Goal: Information Seeking & Learning: Find specific page/section

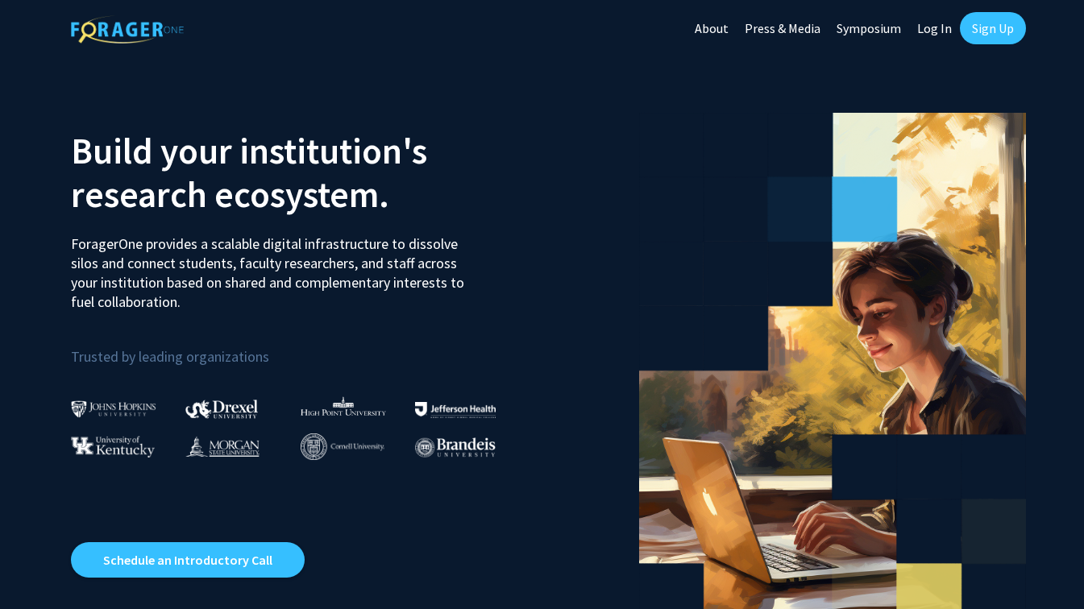
click at [942, 33] on link "Log In" at bounding box center [934, 28] width 51 height 56
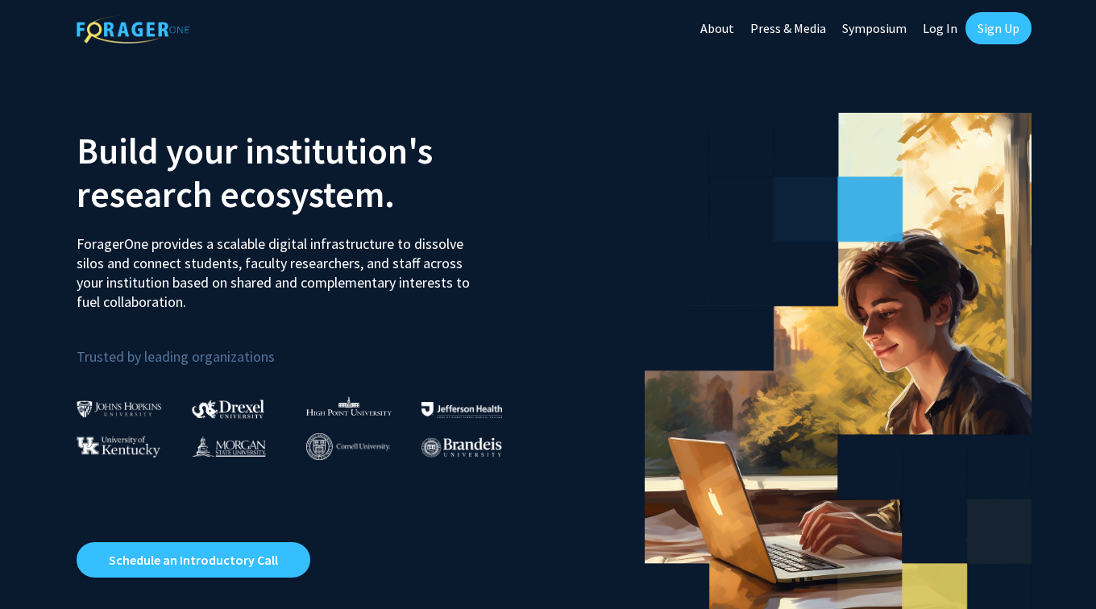
select select
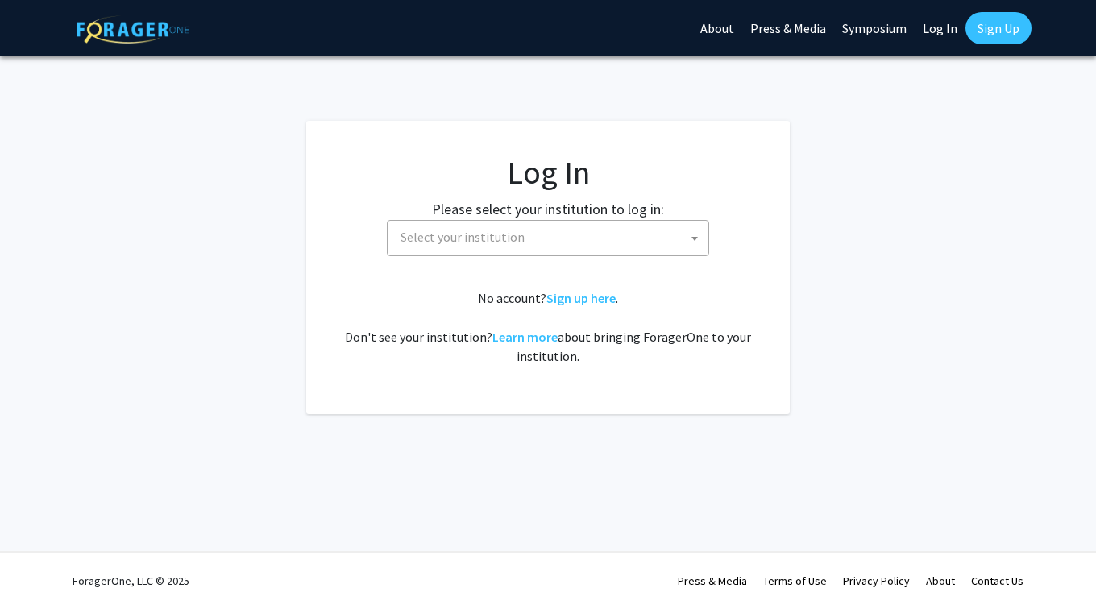
click at [476, 235] on span "Select your institution" at bounding box center [463, 237] width 124 height 16
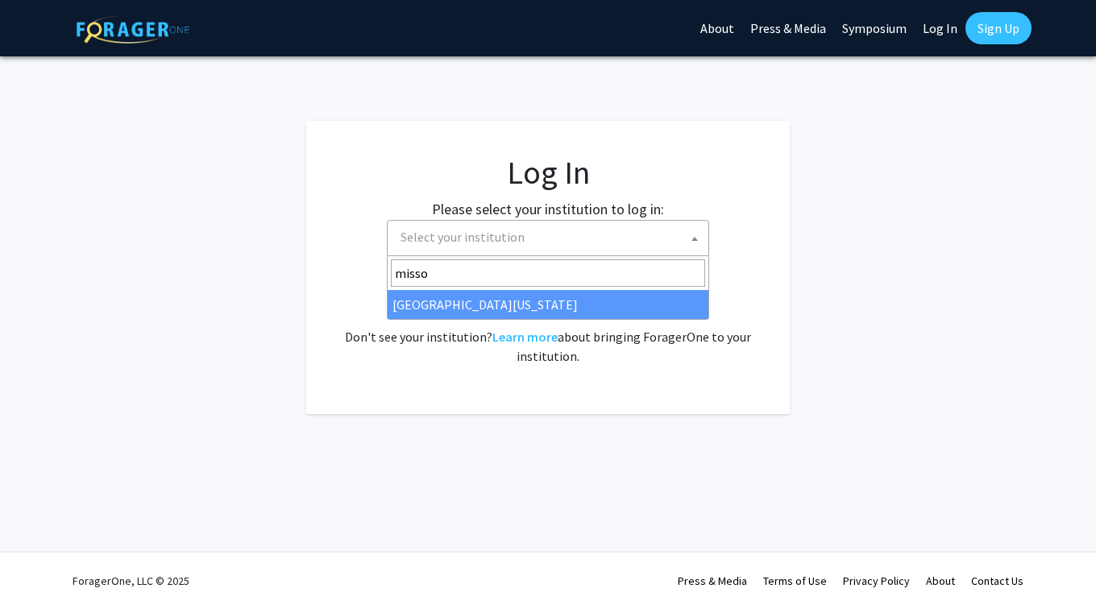
type input "misso"
select select "33"
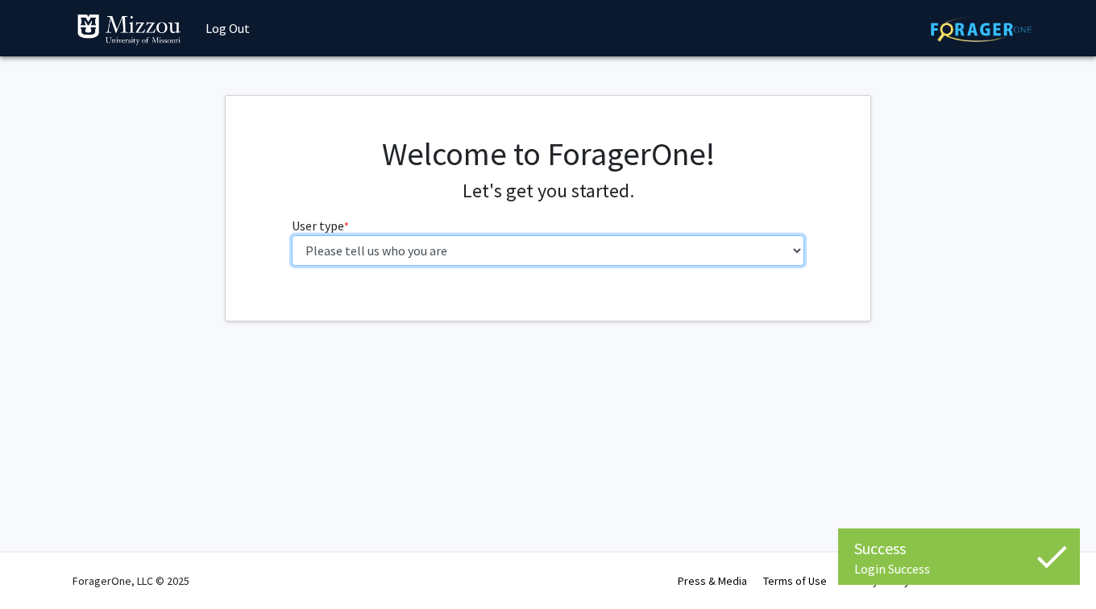
click at [534, 250] on select "Please tell us who you are Undergraduate Student Master's Student Doctoral Cand…" at bounding box center [549, 250] width 514 height 31
select select "1: undergrad"
click at [292, 235] on select "Please tell us who you are Undergraduate Student Master's Student Doctoral Cand…" at bounding box center [549, 250] width 514 height 31
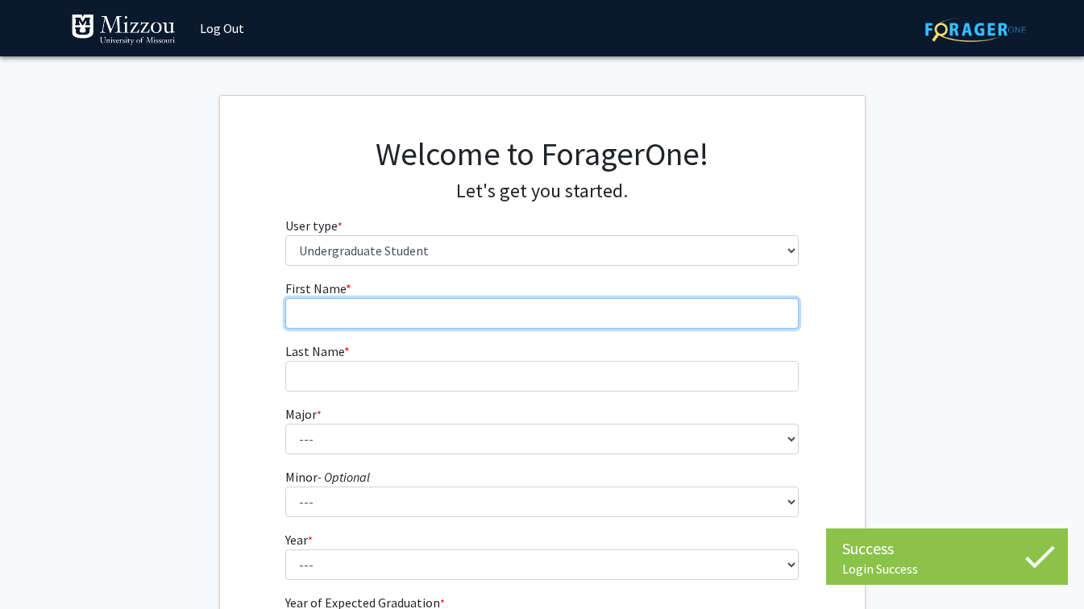
click at [520, 312] on input "First Name * required" at bounding box center [542, 313] width 514 height 31
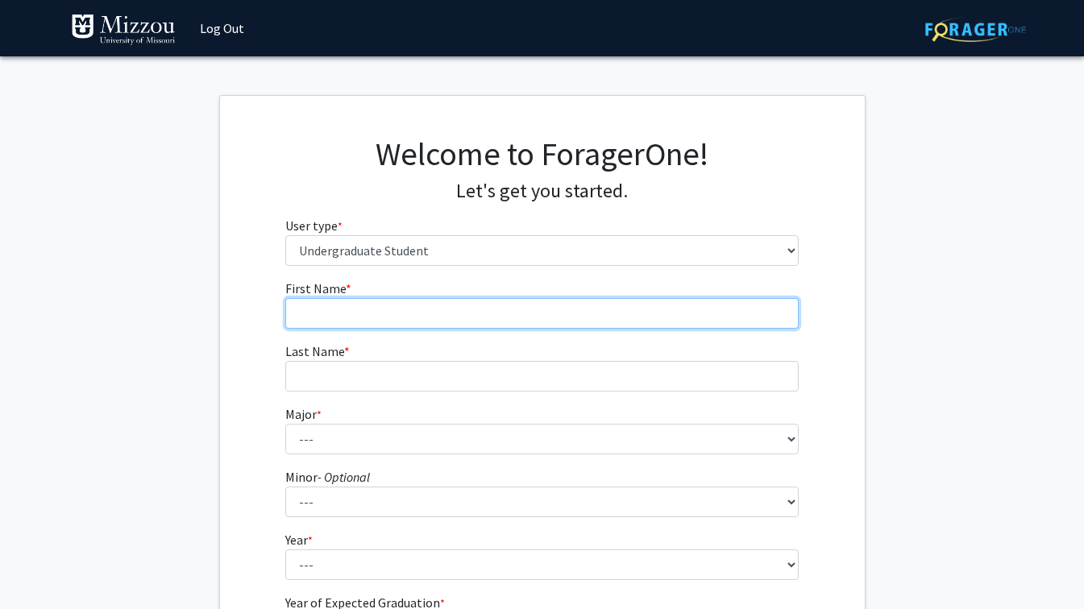
type input "Noor"
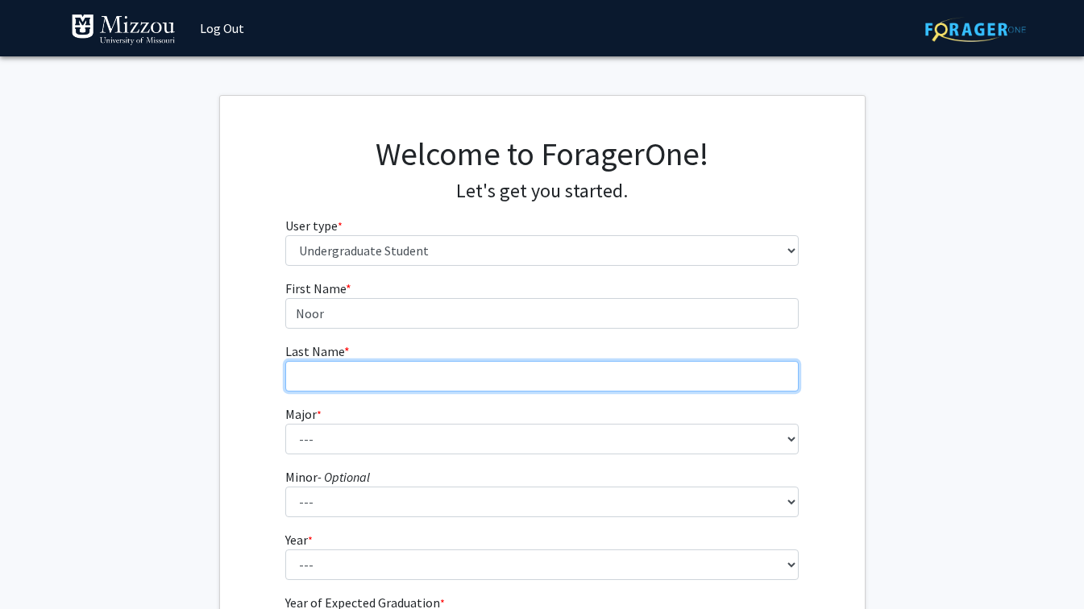
type input "[PERSON_NAME]"
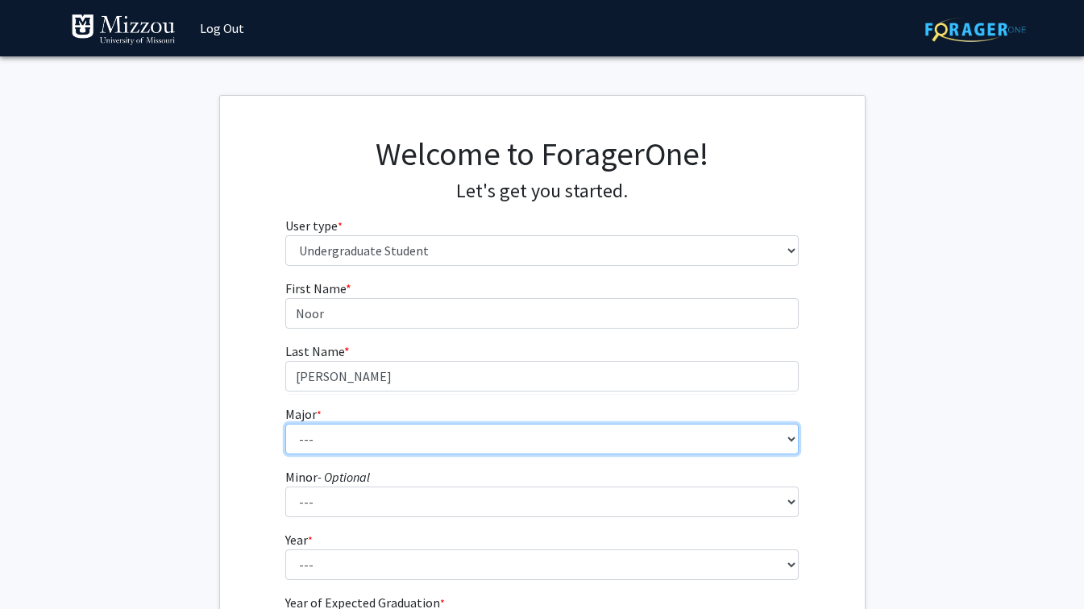
click at [444, 433] on select "--- Agribusiness Management Agricultural Education Agricultural Education: Comm…" at bounding box center [542, 439] width 514 height 31
select select "134: 2627"
click at [285, 424] on select "--- Agribusiness Management Agricultural Education Agricultural Education: Comm…" at bounding box center [542, 439] width 514 height 31
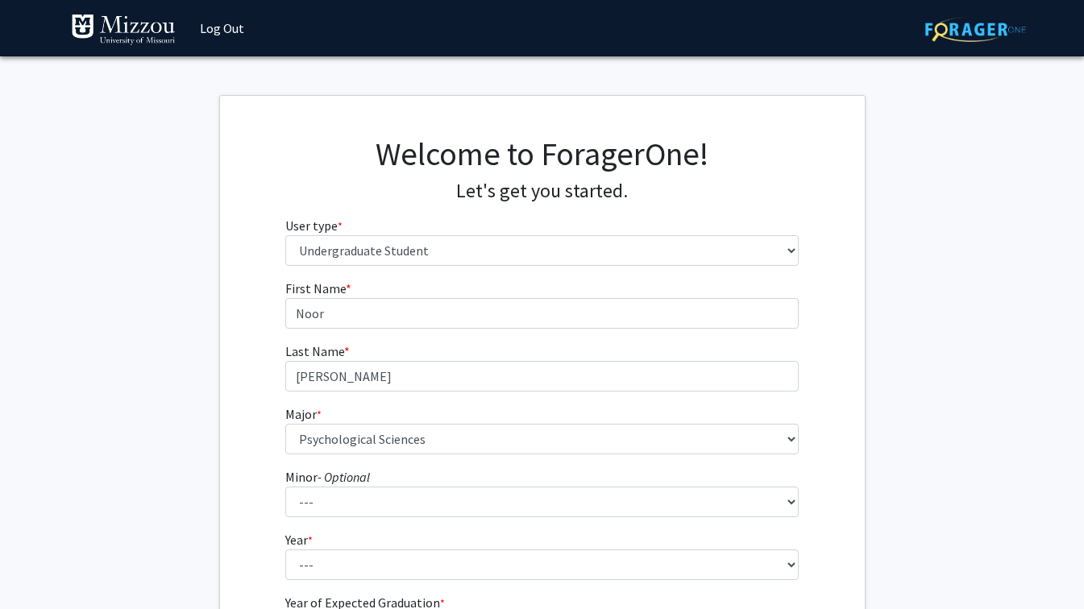
click at [231, 396] on div "First Name * required Noor Last Name * required [PERSON_NAME] * required --- Ag…" at bounding box center [542, 484] width 645 height 410
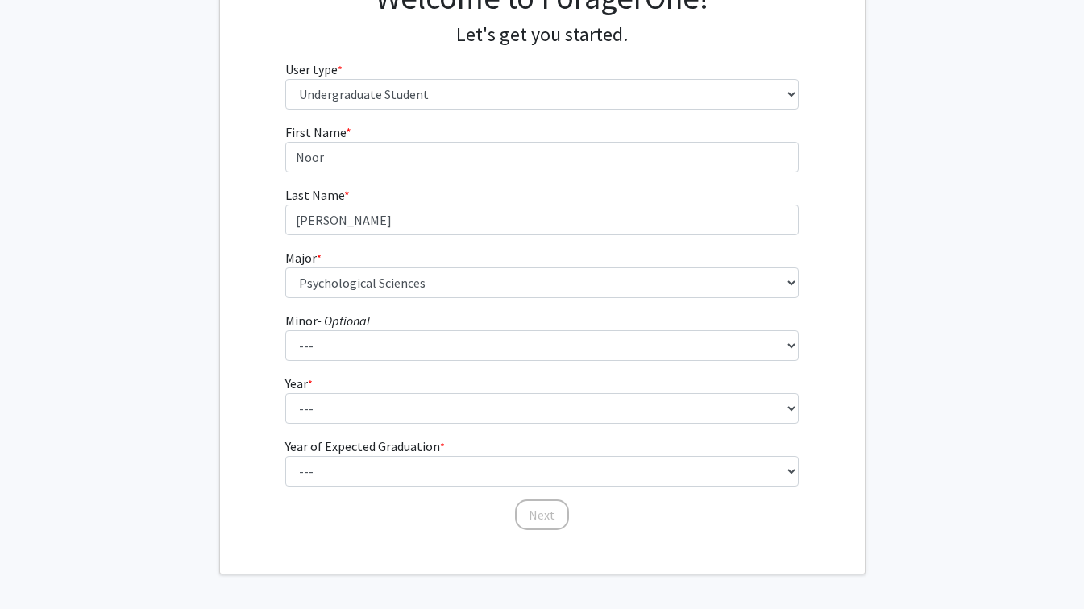
scroll to position [157, 0]
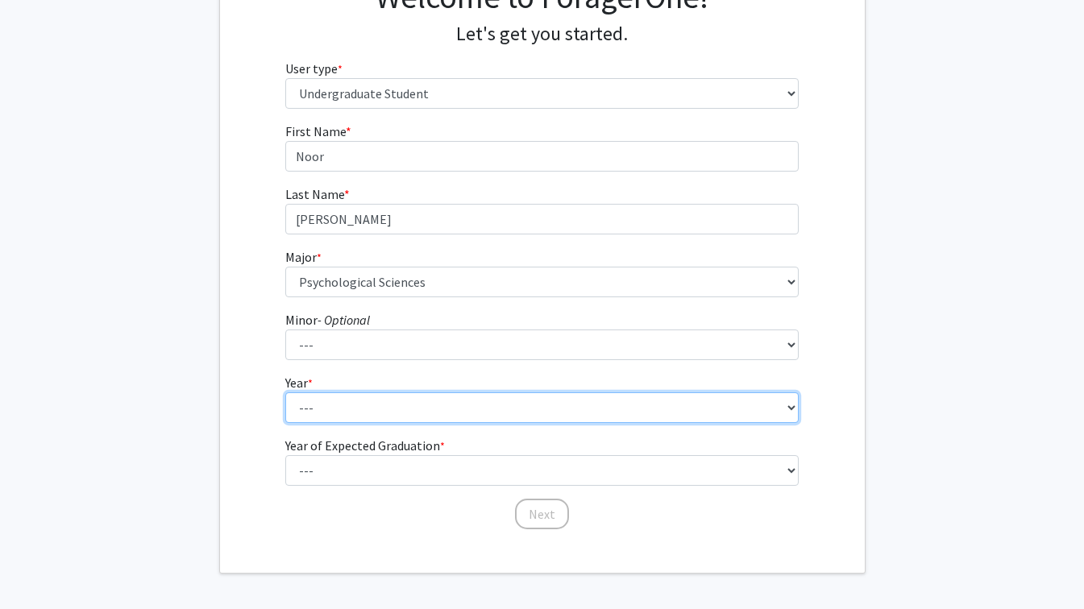
click at [332, 400] on select "--- First-year Sophomore Junior Senior Postbaccalaureate Certificate" at bounding box center [542, 408] width 514 height 31
select select "1: first-year"
click at [285, 393] on select "--- First-year Sophomore Junior Senior Postbaccalaureate Certificate" at bounding box center [542, 408] width 514 height 31
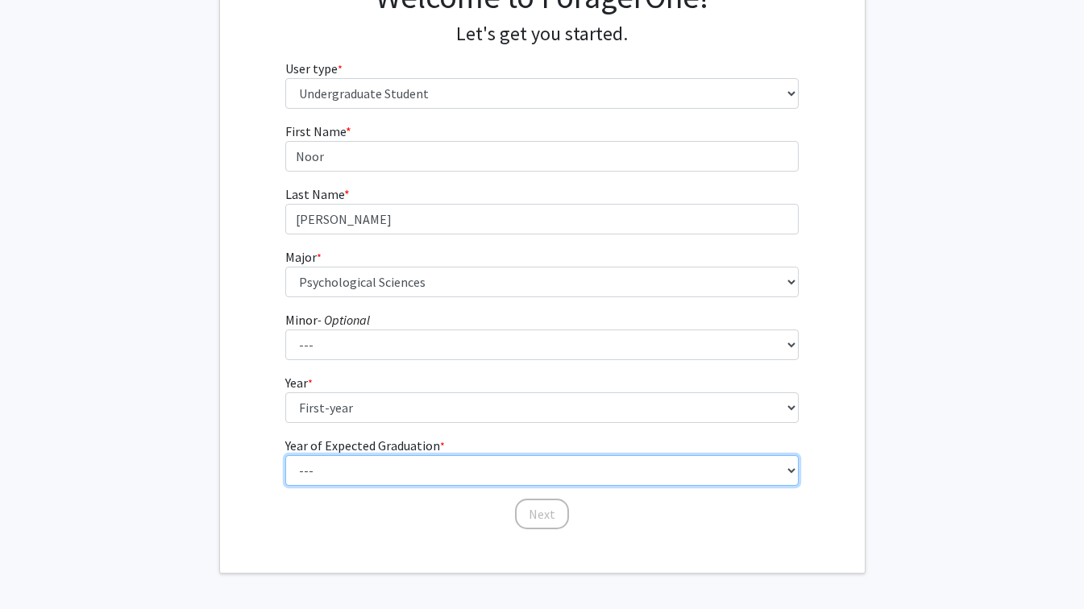
click at [341, 468] on select "--- 2025 2026 2027 2028 2029 2030 2031 2032 2033 2034" at bounding box center [542, 470] width 514 height 31
select select "5: 2029"
click at [285, 455] on select "--- 2025 2026 2027 2028 2029 2030 2031 2032 2033 2034" at bounding box center [542, 470] width 514 height 31
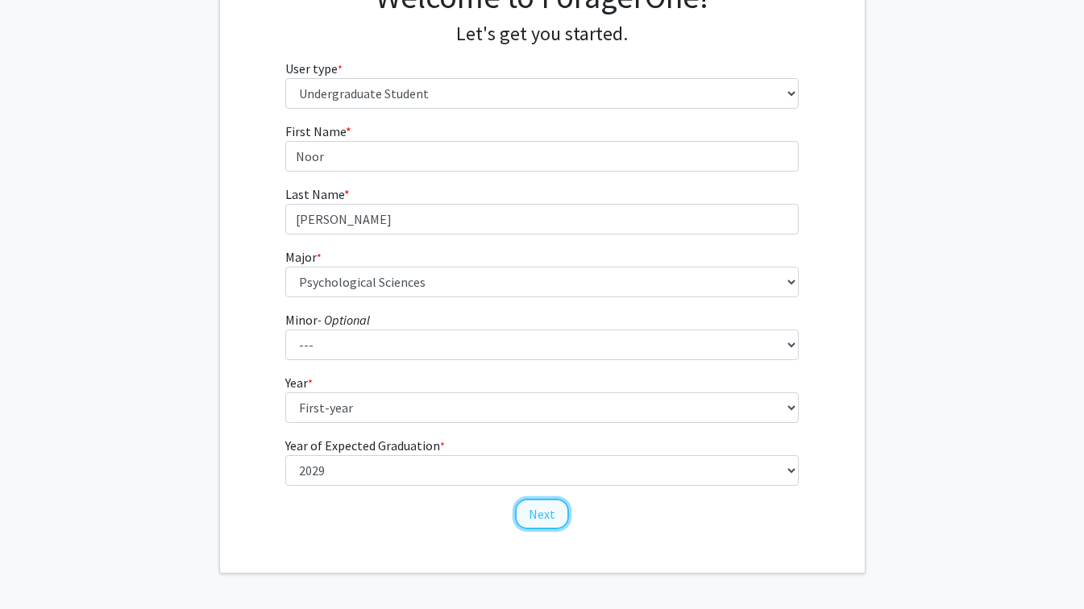
click at [530, 511] on button "Next" at bounding box center [542, 514] width 54 height 31
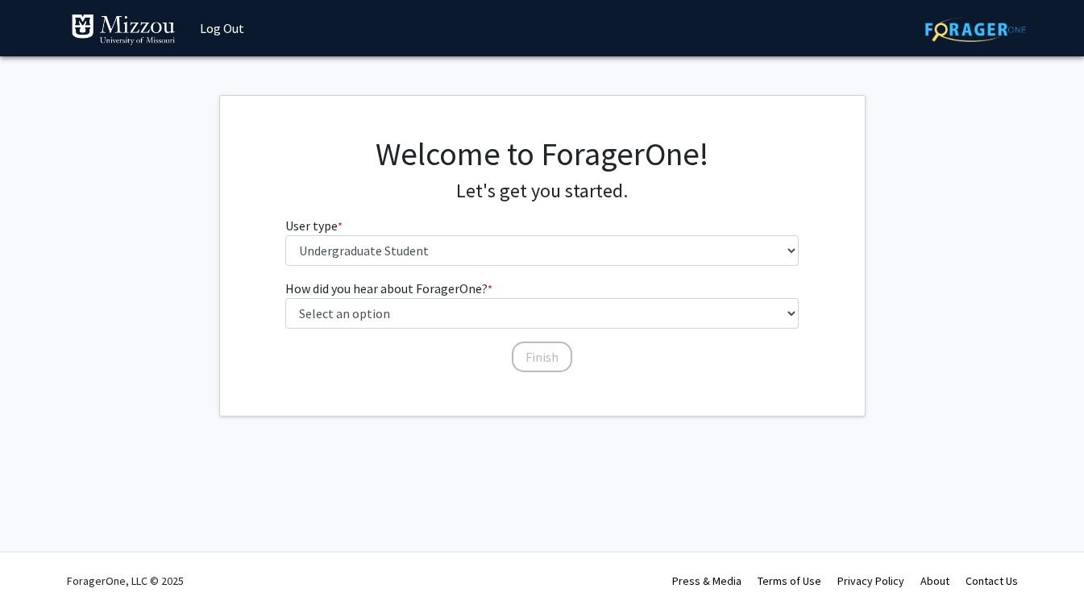
scroll to position [0, 0]
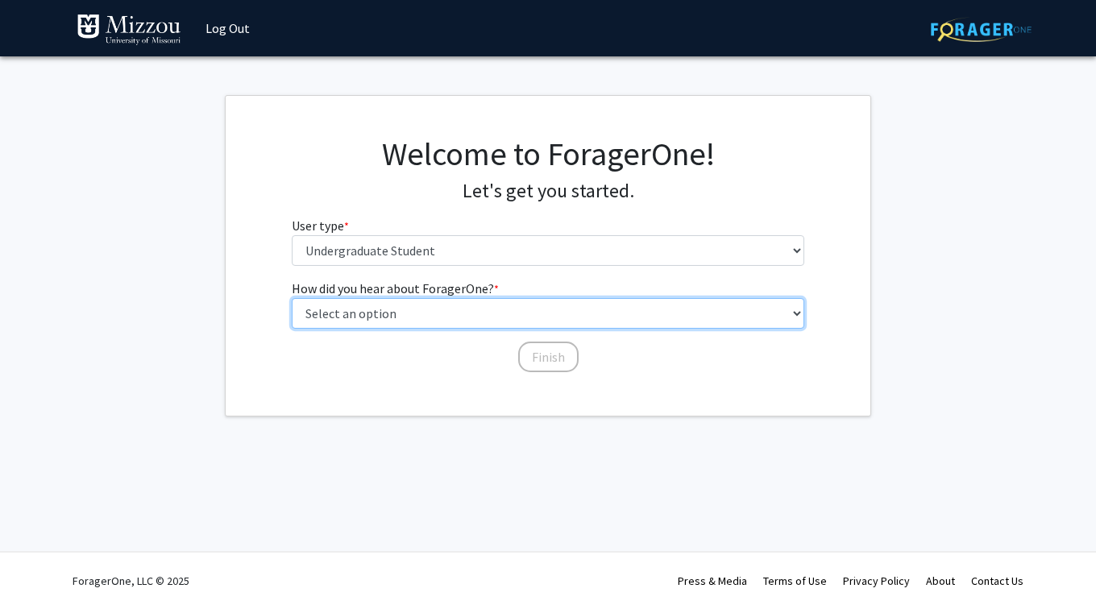
click at [424, 314] on select "Select an option Peer/student recommendation Faculty/staff recommendation Unive…" at bounding box center [549, 313] width 514 height 31
select select "2: faculty_recommendation"
click at [292, 298] on select "Select an option Peer/student recommendation Faculty/staff recommendation Unive…" at bounding box center [549, 313] width 514 height 31
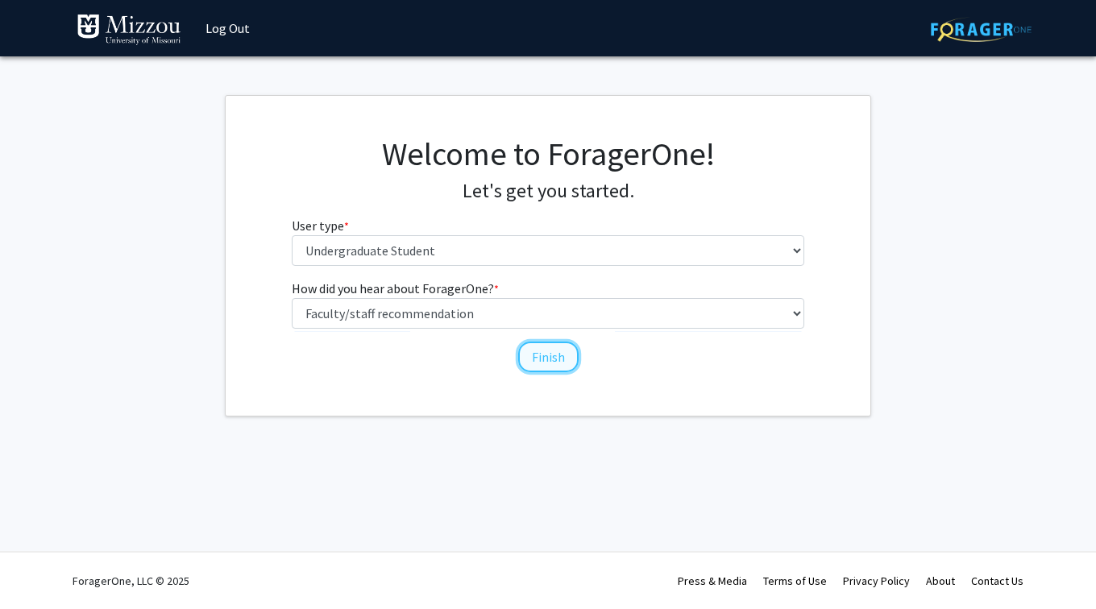
click at [547, 361] on button "Finish" at bounding box center [548, 357] width 60 height 31
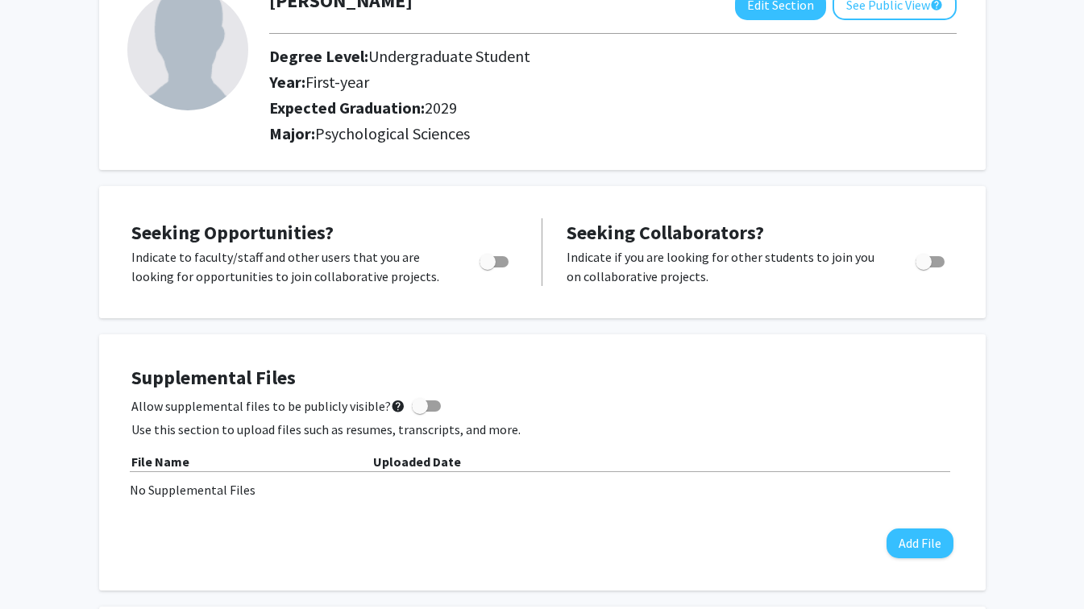
scroll to position [116, 0]
click at [493, 262] on span "Toggle" at bounding box center [488, 263] width 16 height 16
click at [488, 268] on input "Are you actively seeking opportunities?" at bounding box center [487, 268] width 1 height 1
checkbox input "true"
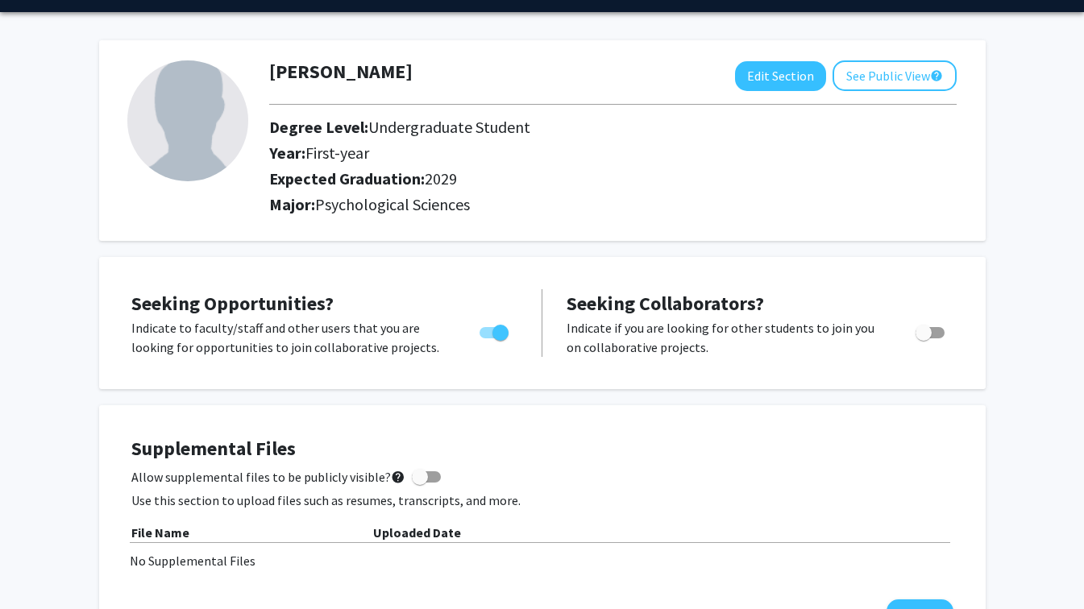
scroll to position [45, 0]
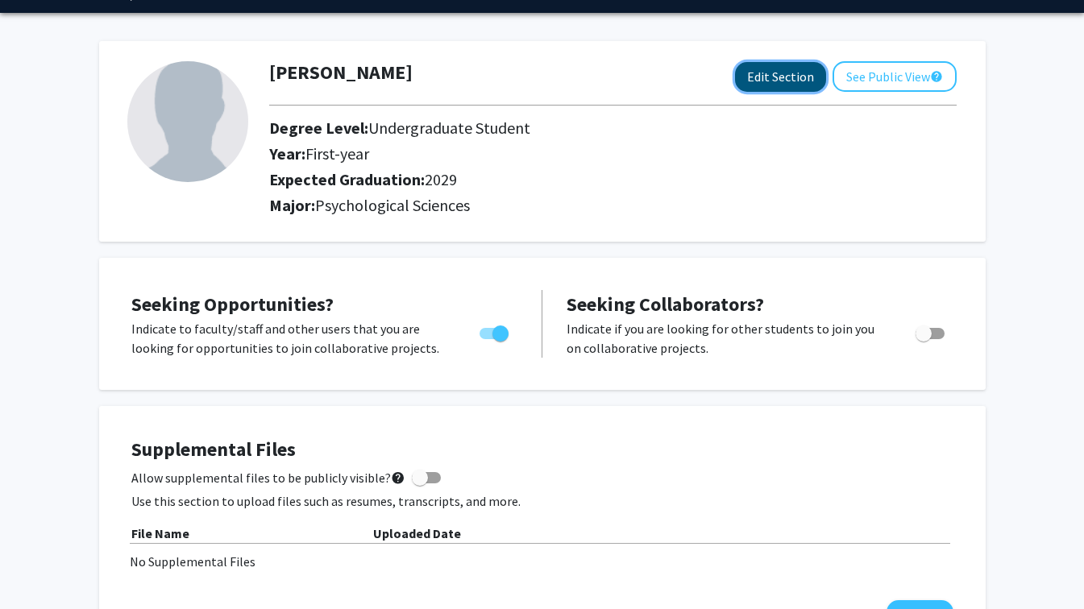
click at [796, 72] on button "Edit Section" at bounding box center [780, 77] width 91 height 30
select select "first-year"
select select "2029"
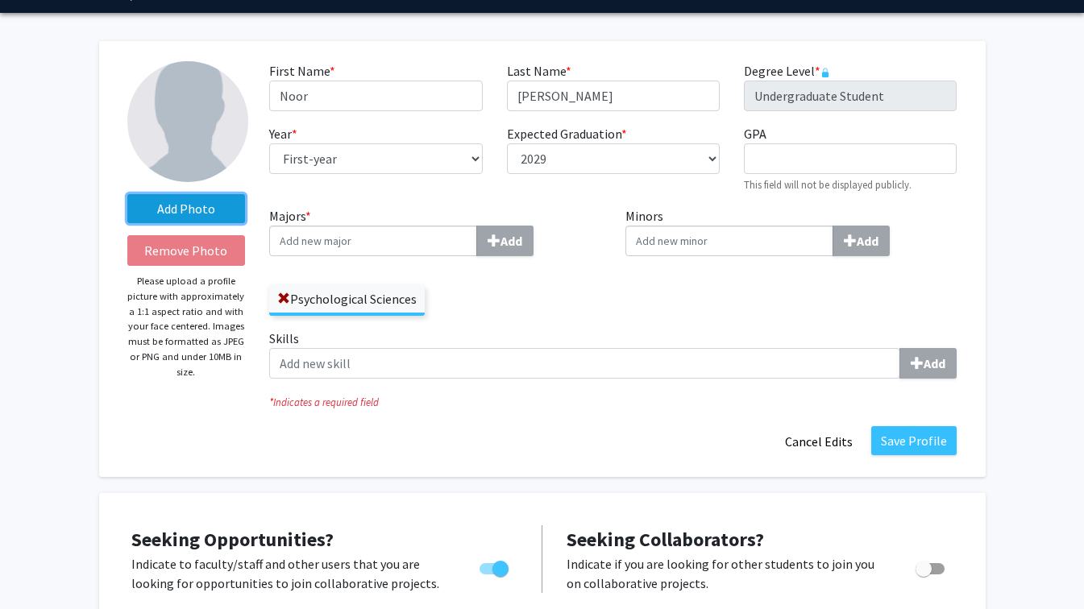
click at [194, 213] on label "Add Photo" at bounding box center [186, 208] width 119 height 29
click at [0, 0] on input "Add Photo" at bounding box center [0, 0] width 0 height 0
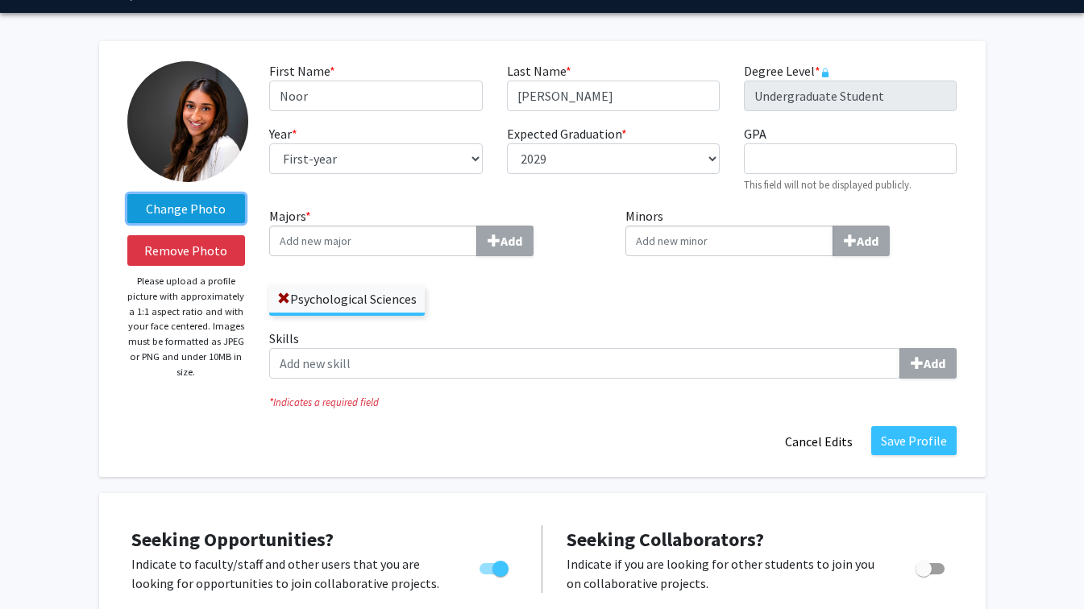
click at [239, 216] on label "Change Photo" at bounding box center [186, 208] width 119 height 29
click at [0, 0] on input "Change Photo" at bounding box center [0, 0] width 0 height 0
click at [237, 213] on label "Change Photo" at bounding box center [186, 208] width 119 height 29
click at [0, 0] on input "Change Photo" at bounding box center [0, 0] width 0 height 0
click at [202, 202] on label "Change Photo" at bounding box center [186, 208] width 119 height 29
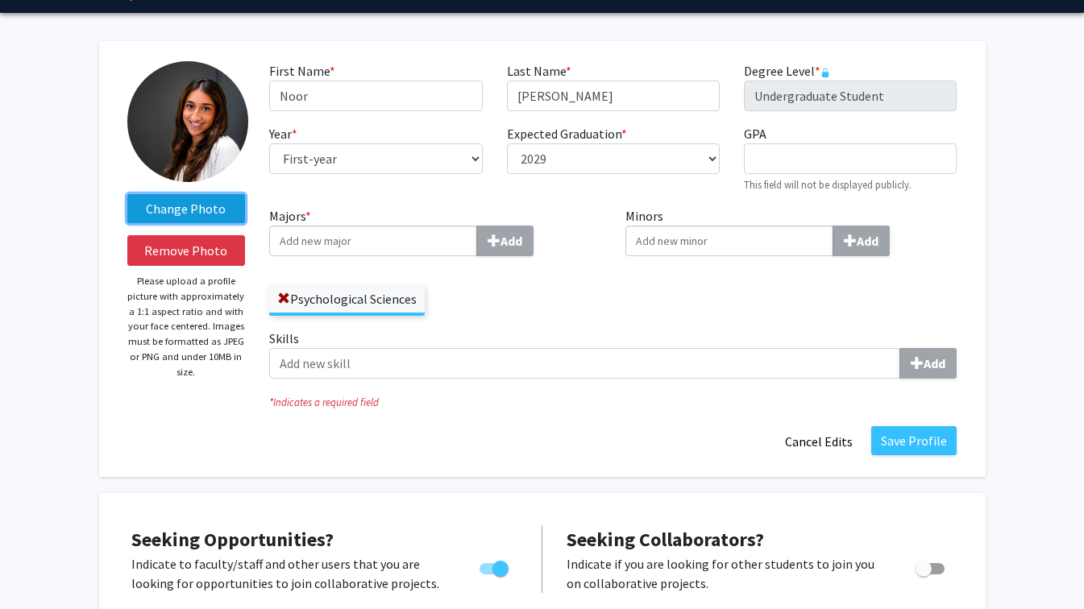
click at [0, 0] on input "Change Photo" at bounding box center [0, 0] width 0 height 0
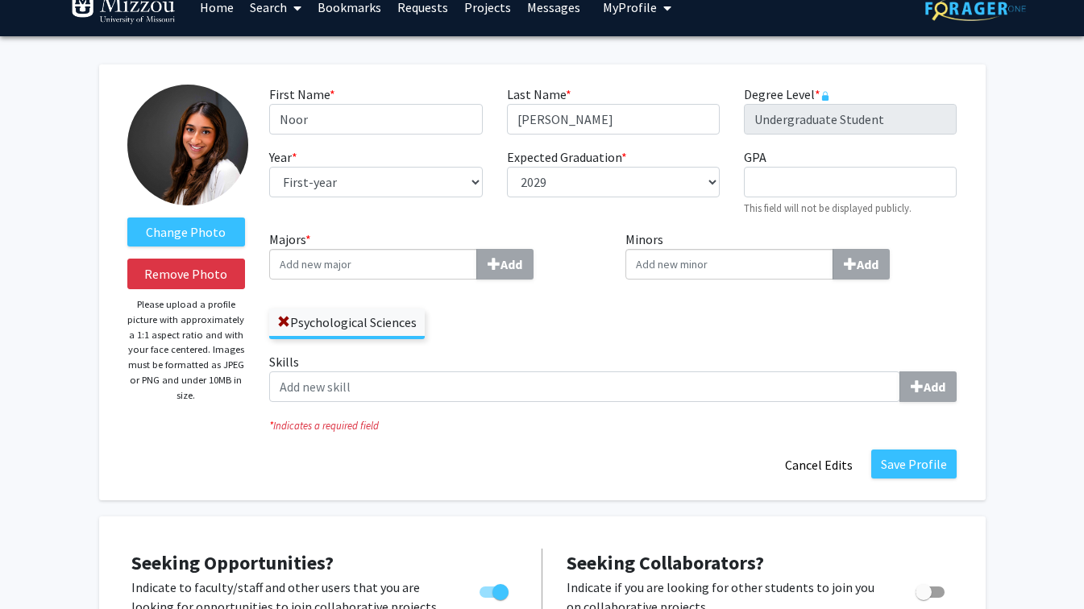
scroll to position [15, 0]
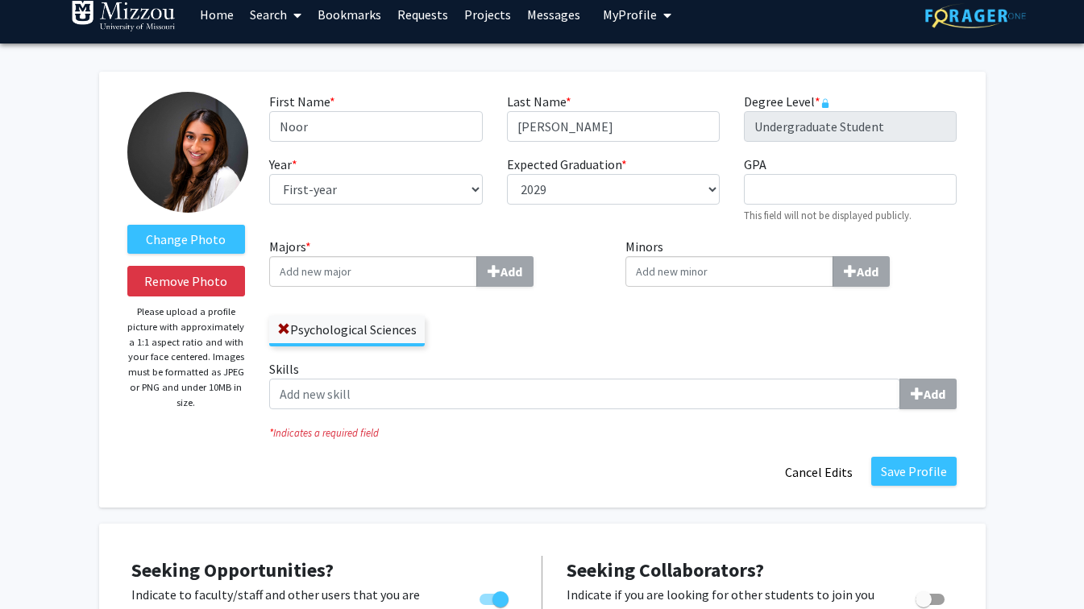
click at [389, 275] on input "Majors * Add" at bounding box center [373, 271] width 208 height 31
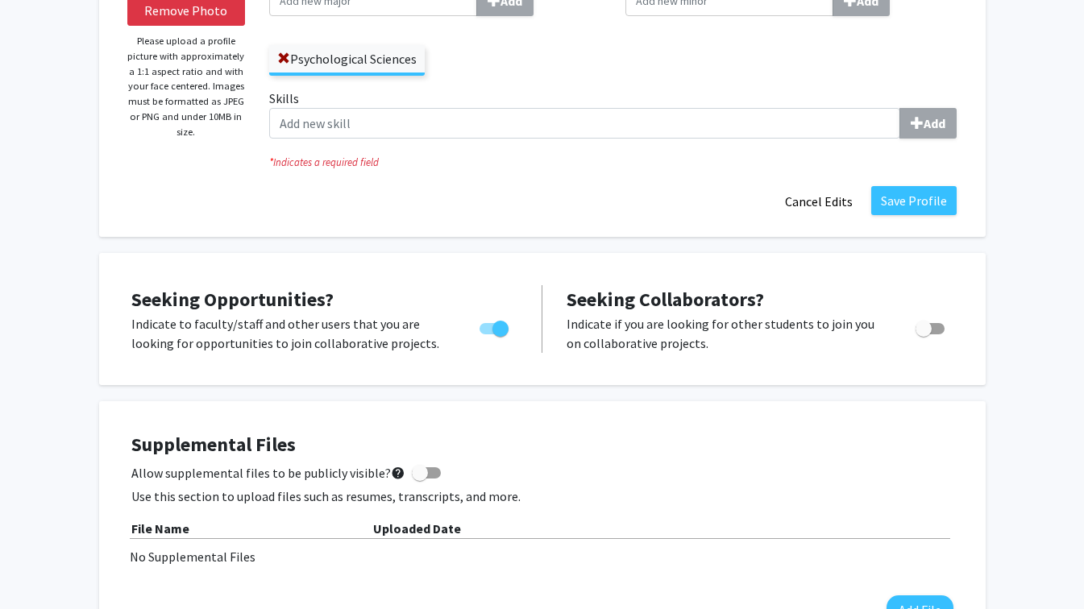
scroll to position [0, 0]
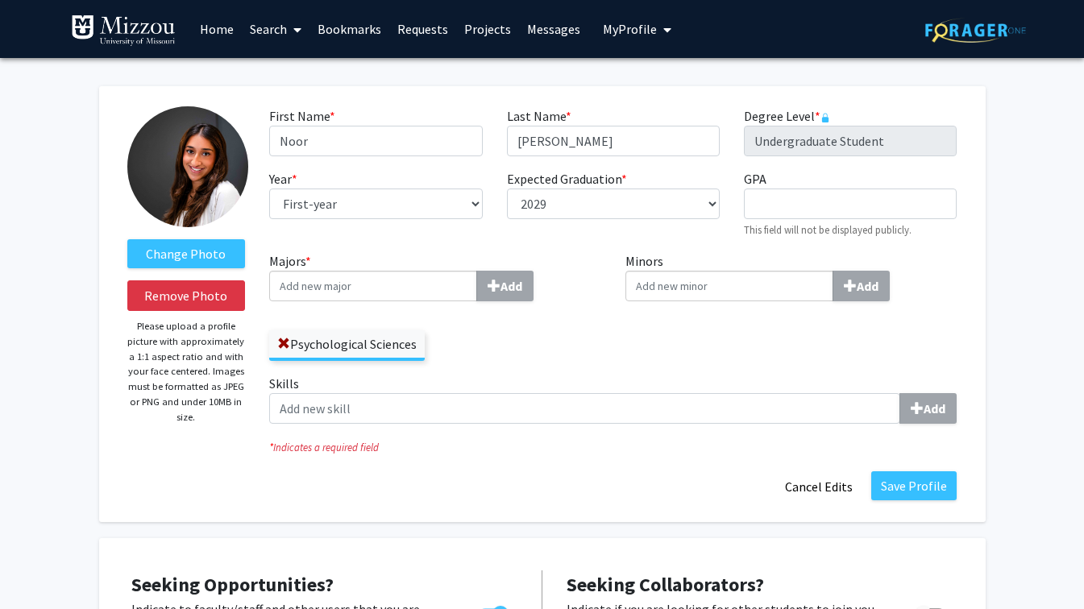
click at [282, 25] on link "Search" at bounding box center [276, 29] width 68 height 56
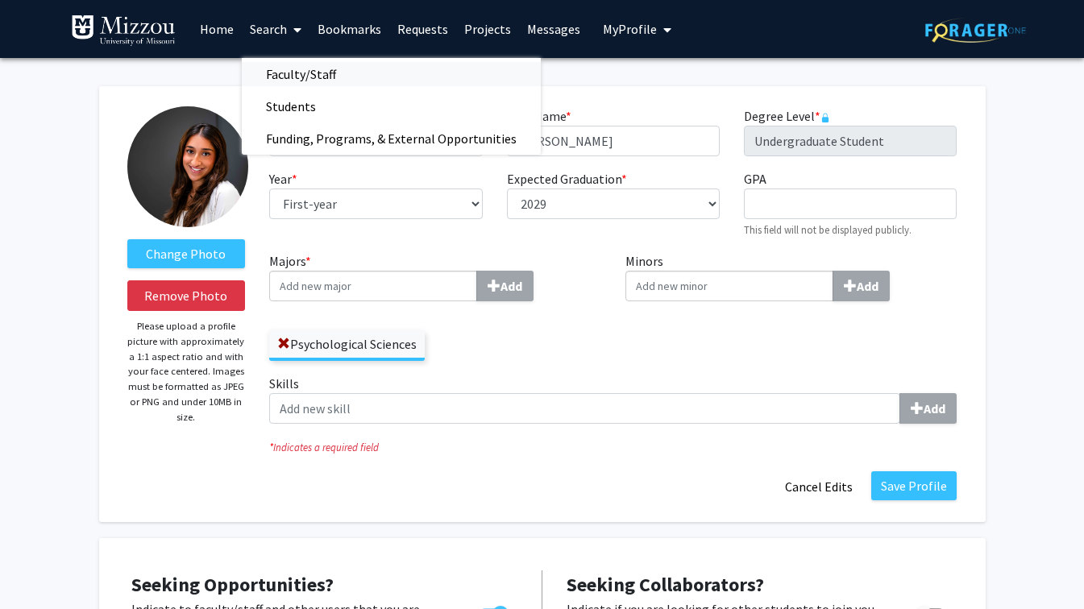
click at [299, 67] on span "Faculty/Staff" at bounding box center [301, 74] width 119 height 32
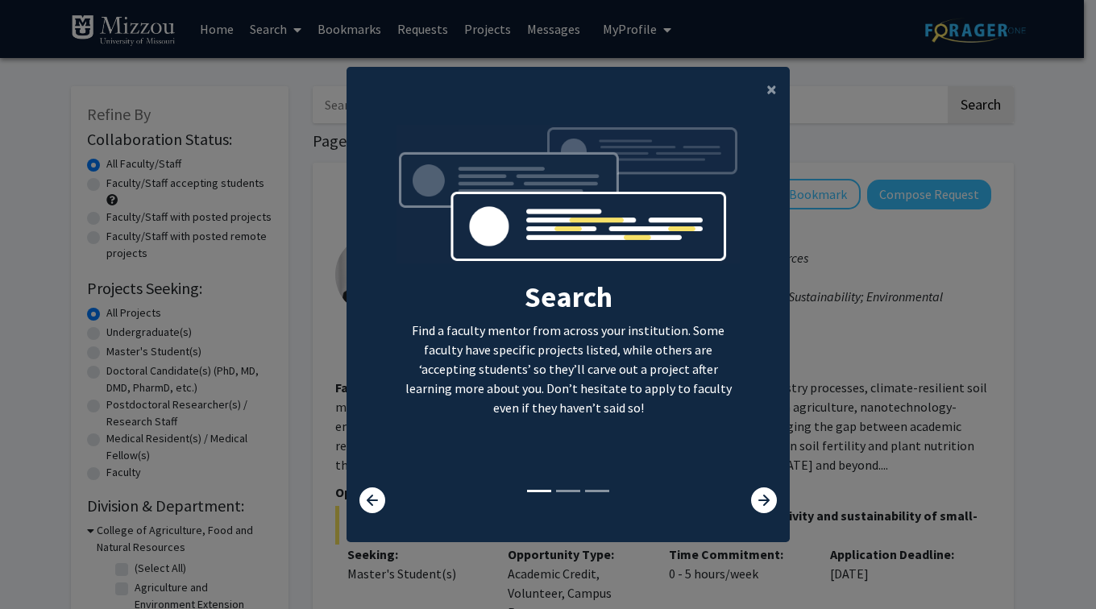
click at [740, 103] on div "×" at bounding box center [568, 89] width 443 height 45
click at [754, 105] on button "×" at bounding box center [772, 89] width 36 height 45
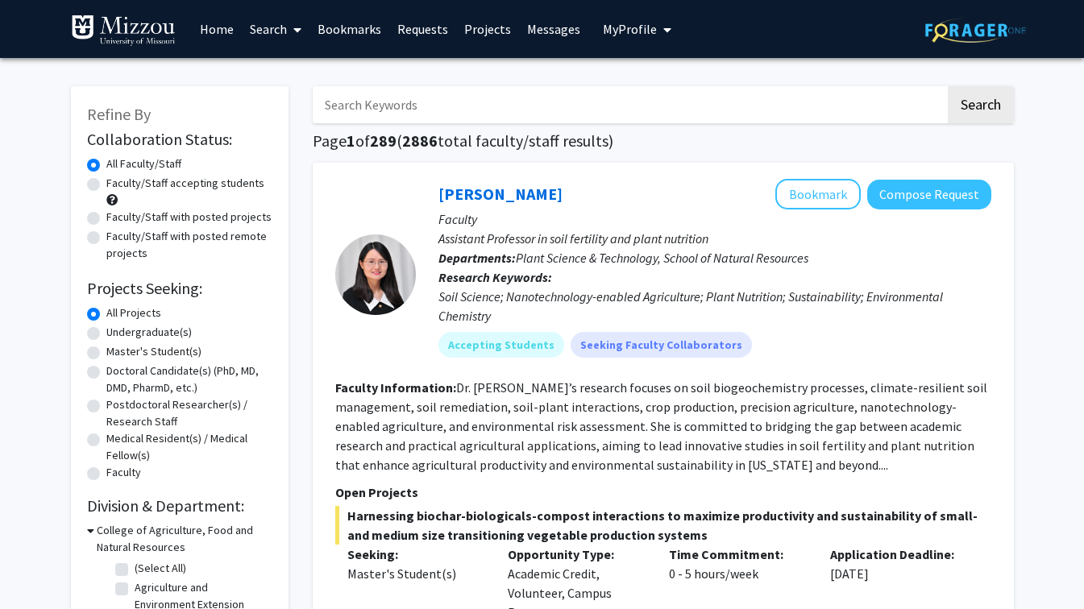
click at [623, 105] on input "Search Keywords" at bounding box center [629, 104] width 633 height 37
click at [948, 86] on button "Search" at bounding box center [981, 104] width 66 height 37
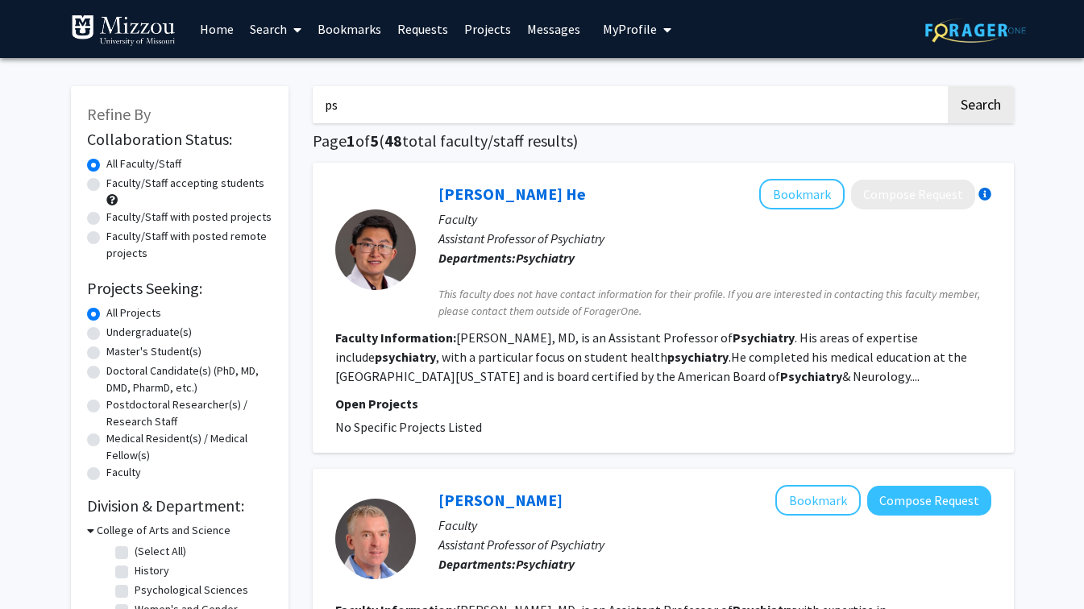
type input "p"
click at [948, 86] on button "Search" at bounding box center [981, 104] width 66 height 37
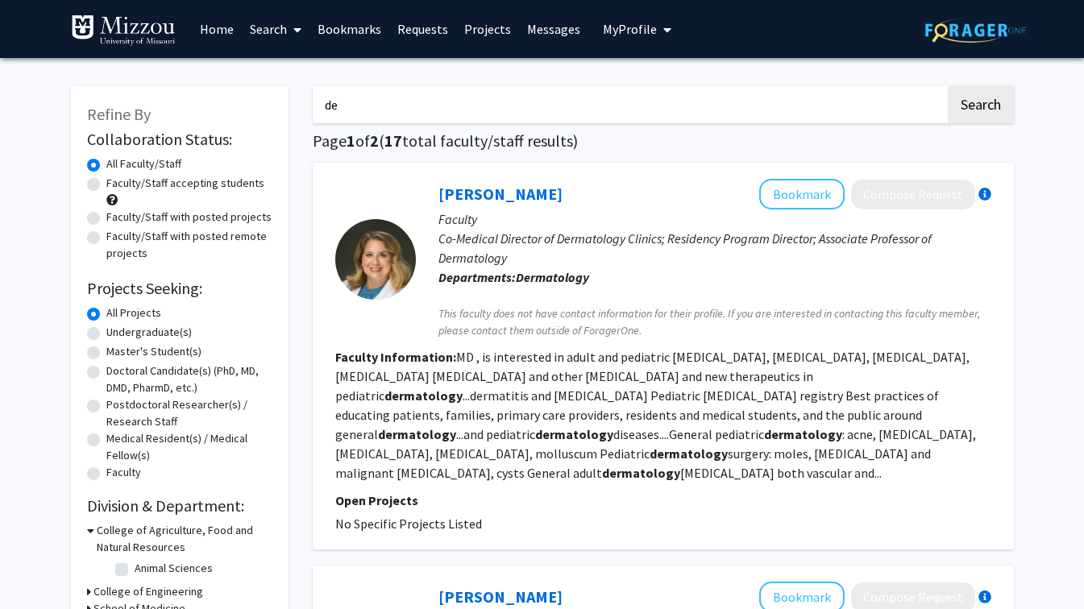
type input "d"
click at [431, 112] on input "Search Keywords" at bounding box center [629, 104] width 633 height 37
click at [948, 86] on button "Search" at bounding box center [981, 104] width 66 height 37
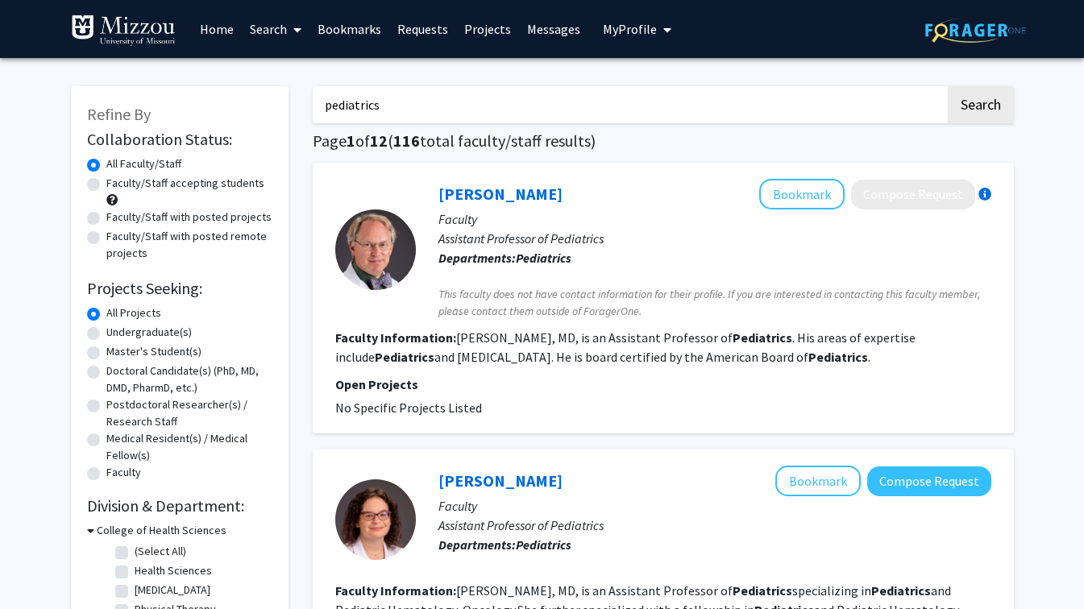
click at [431, 112] on input "pediatrics" at bounding box center [629, 104] width 633 height 37
type input "p"
type input "s"
click at [948, 86] on button "Search" at bounding box center [981, 104] width 66 height 37
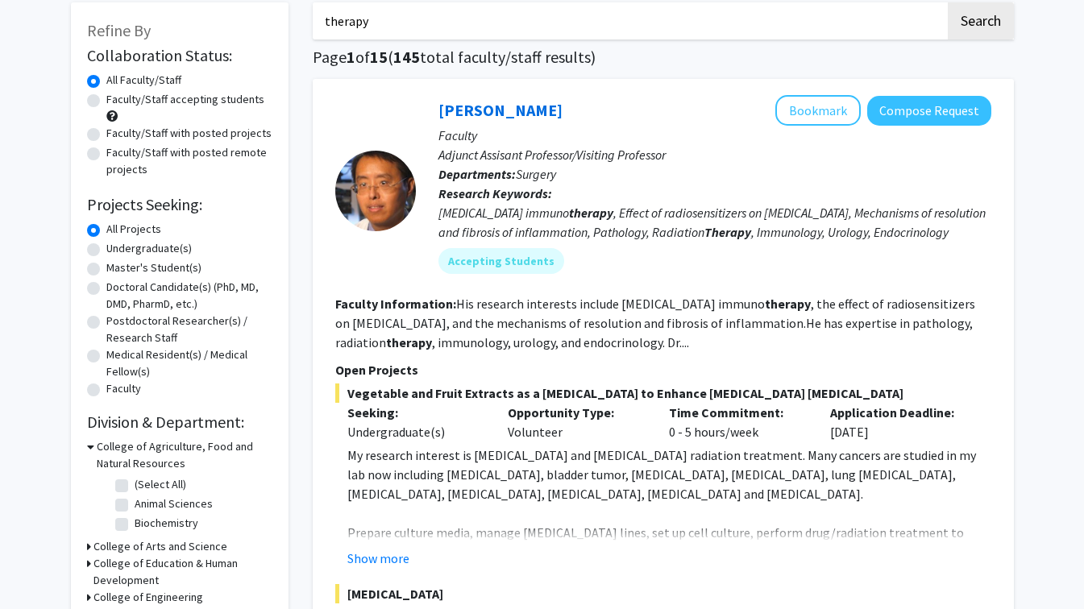
scroll to position [85, 0]
click at [849, 102] on button "Bookmark" at bounding box center [818, 109] width 85 height 31
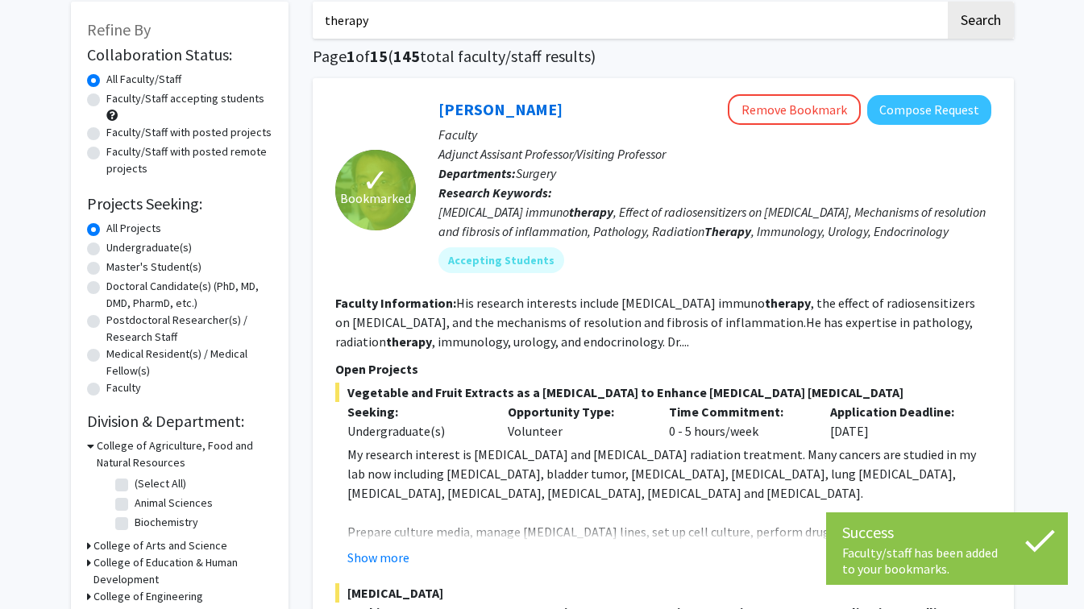
click at [789, 165] on p "Departments: Surgery" at bounding box center [715, 173] width 553 height 19
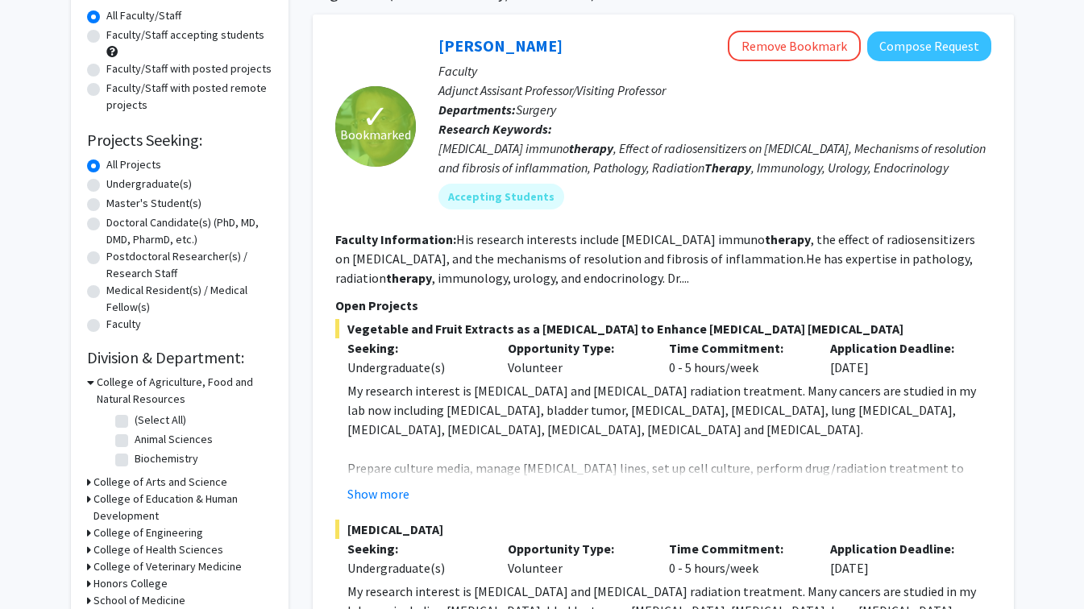
scroll to position [0, 0]
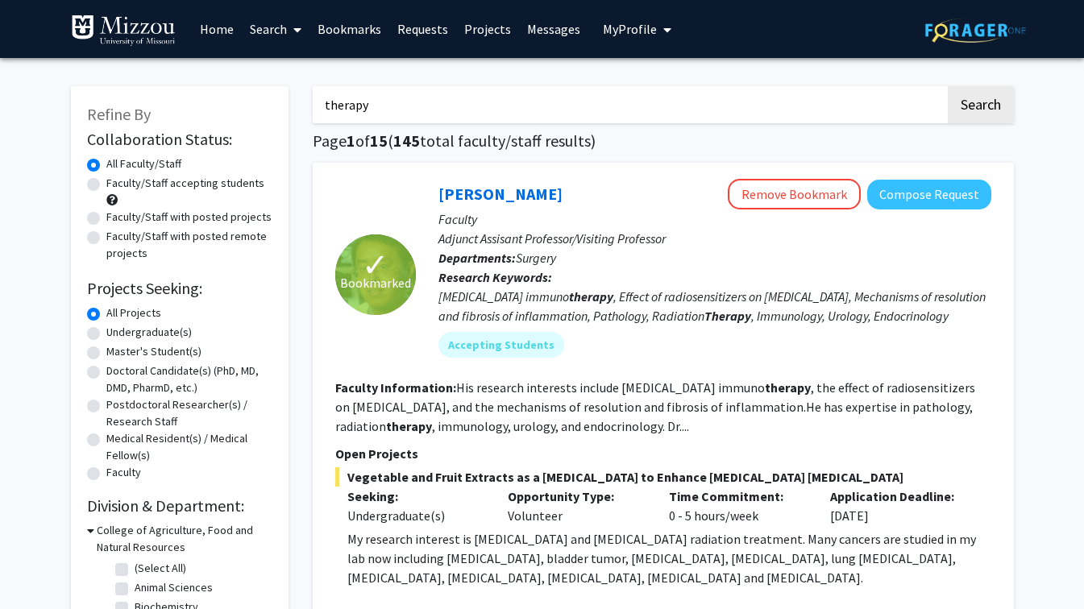
click at [430, 91] on input "therapy" at bounding box center [629, 104] width 633 height 37
type input "t"
click at [948, 86] on button "Search" at bounding box center [981, 104] width 66 height 37
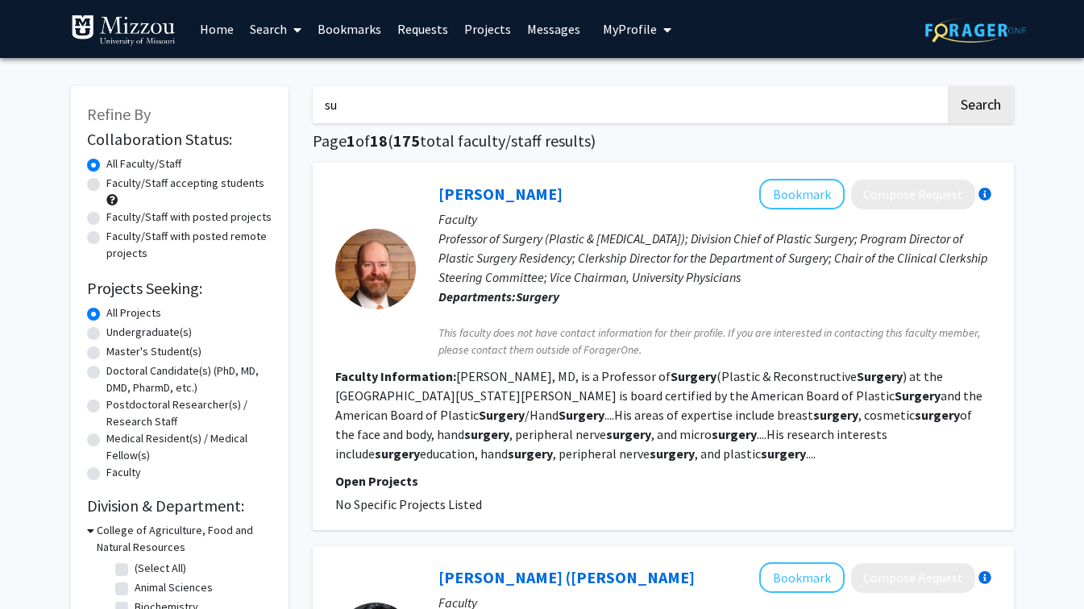
type input "s"
click at [495, 94] on input "Search Keywords" at bounding box center [629, 104] width 633 height 37
click at [948, 86] on button "Search" at bounding box center [981, 104] width 66 height 37
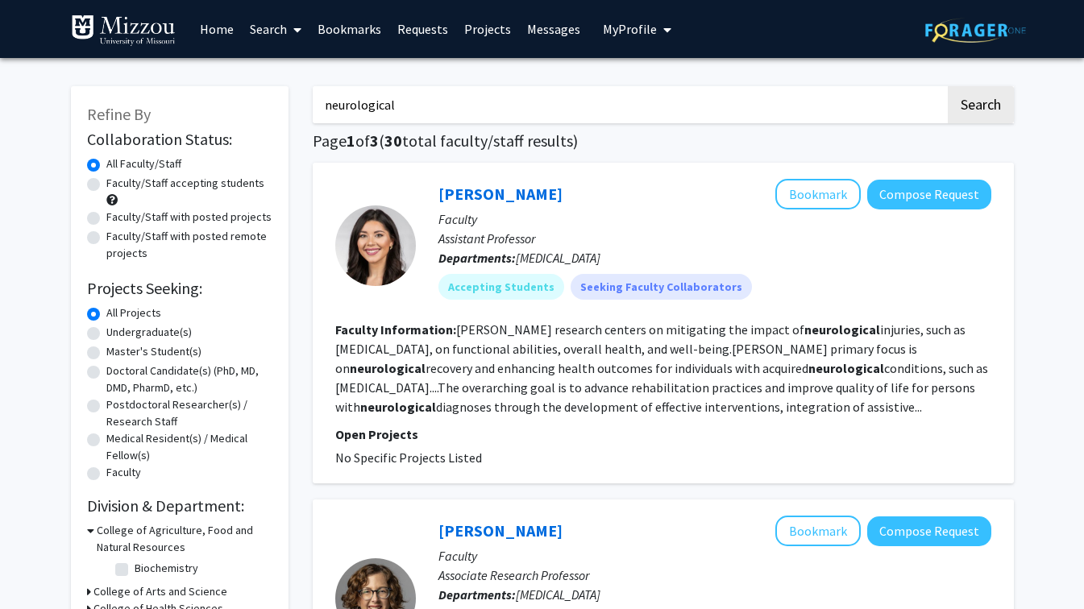
click at [475, 110] on input "neurological" at bounding box center [629, 104] width 633 height 37
type input "n"
click at [295, 17] on span at bounding box center [294, 30] width 15 height 56
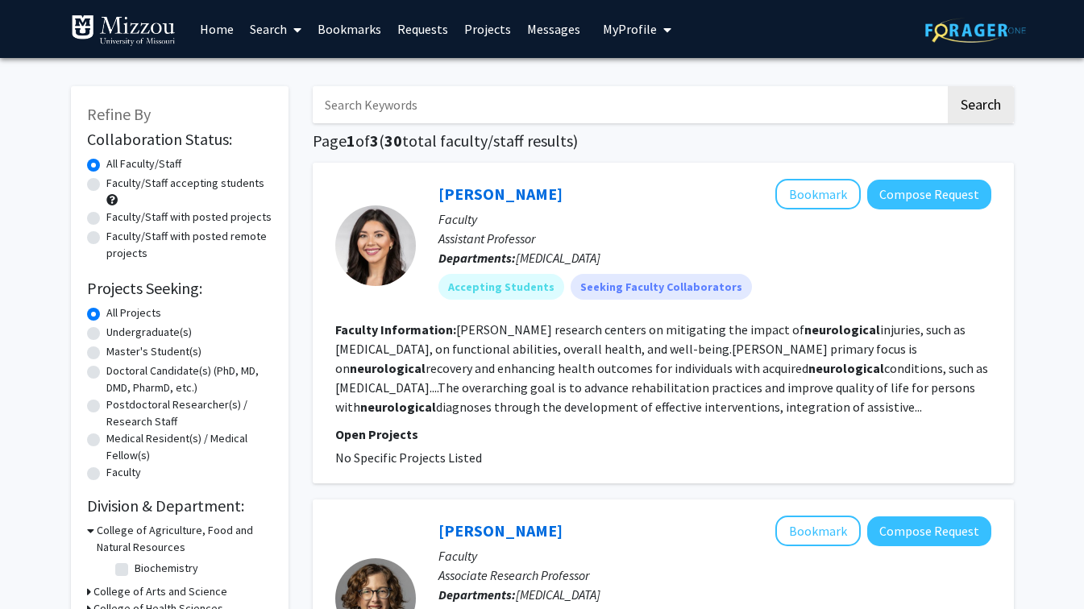
click at [299, 22] on span at bounding box center [294, 30] width 15 height 56
